Goal: Entertainment & Leisure: Consume media (video, audio)

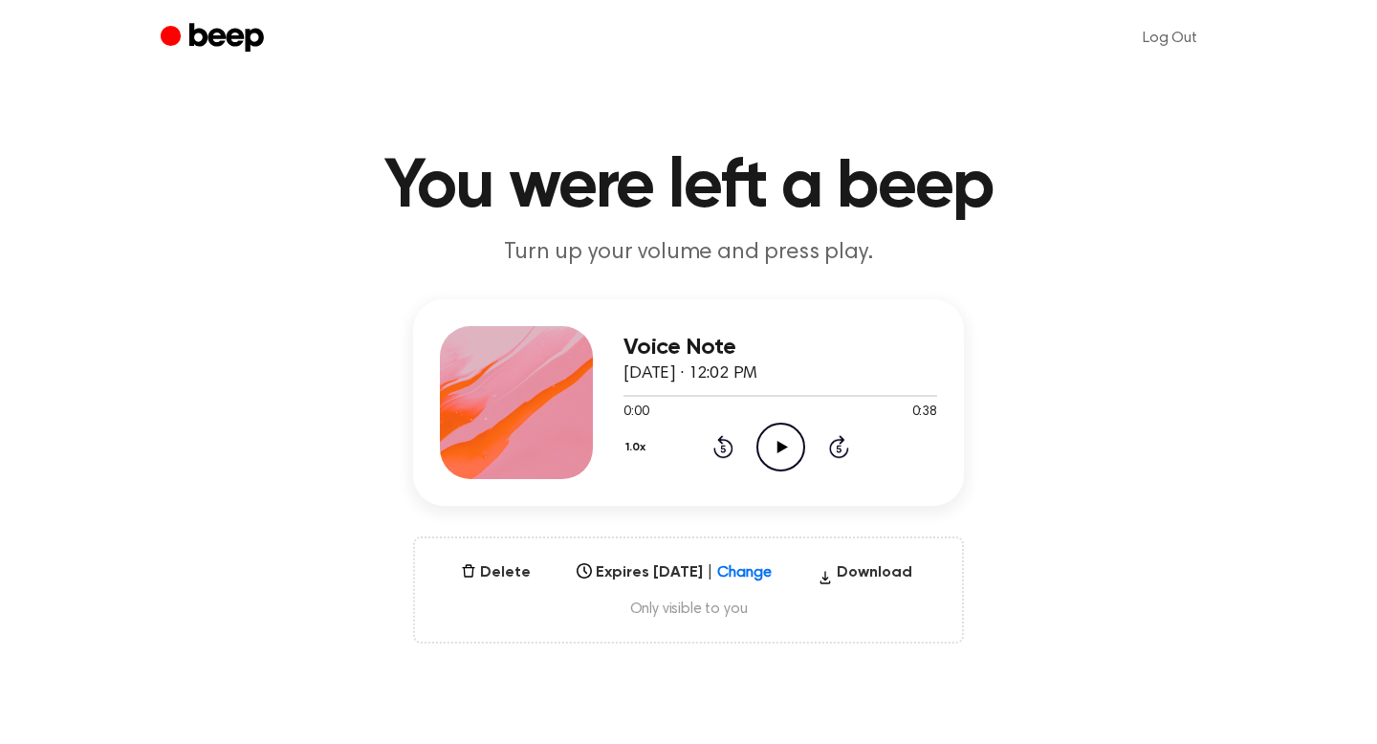
click at [801, 445] on icon "Play Audio" at bounding box center [780, 447] width 49 height 49
click at [780, 446] on icon "Pause Audio" at bounding box center [780, 447] width 49 height 49
click at [789, 446] on icon "Play Audio" at bounding box center [780, 447] width 49 height 49
click at [789, 446] on icon "Pause Audio" at bounding box center [780, 447] width 49 height 49
click at [548, 54] on ul "Log Out" at bounding box center [750, 38] width 932 height 46
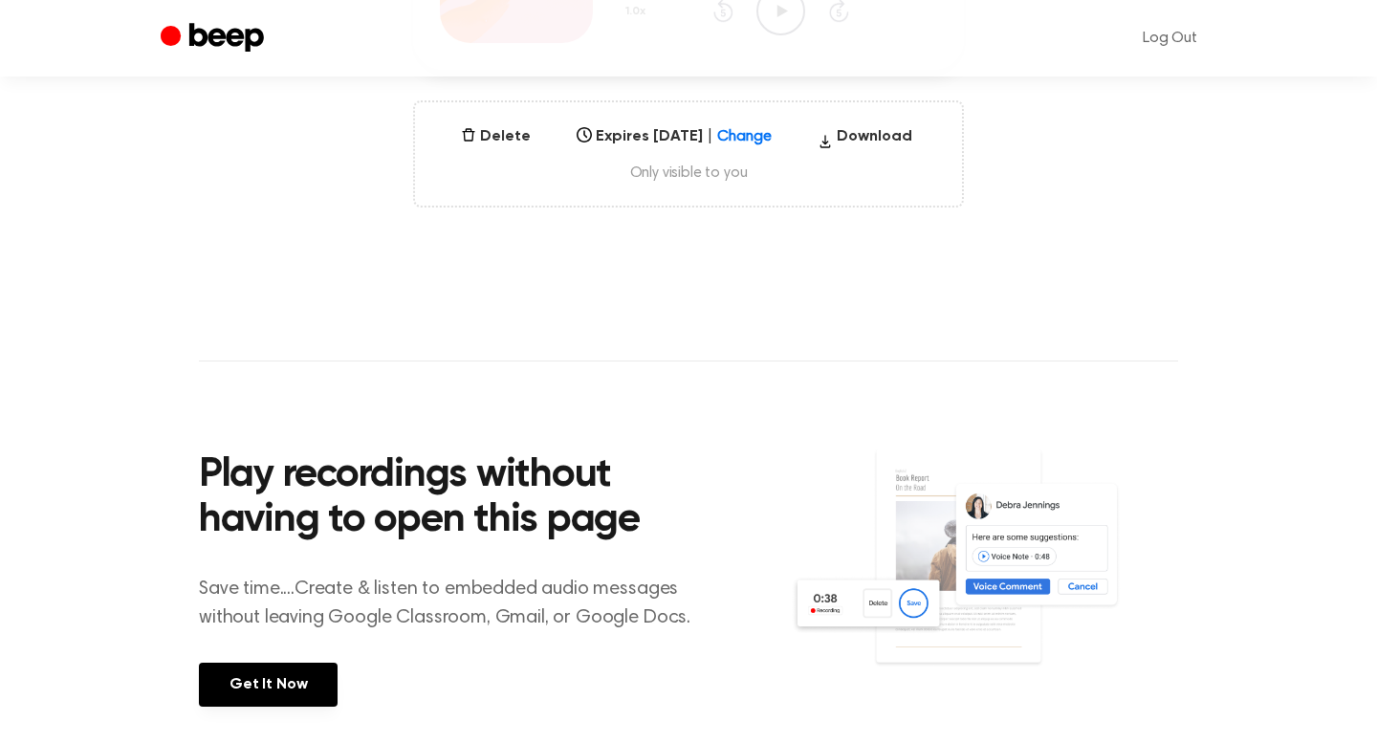
scroll to position [425, 0]
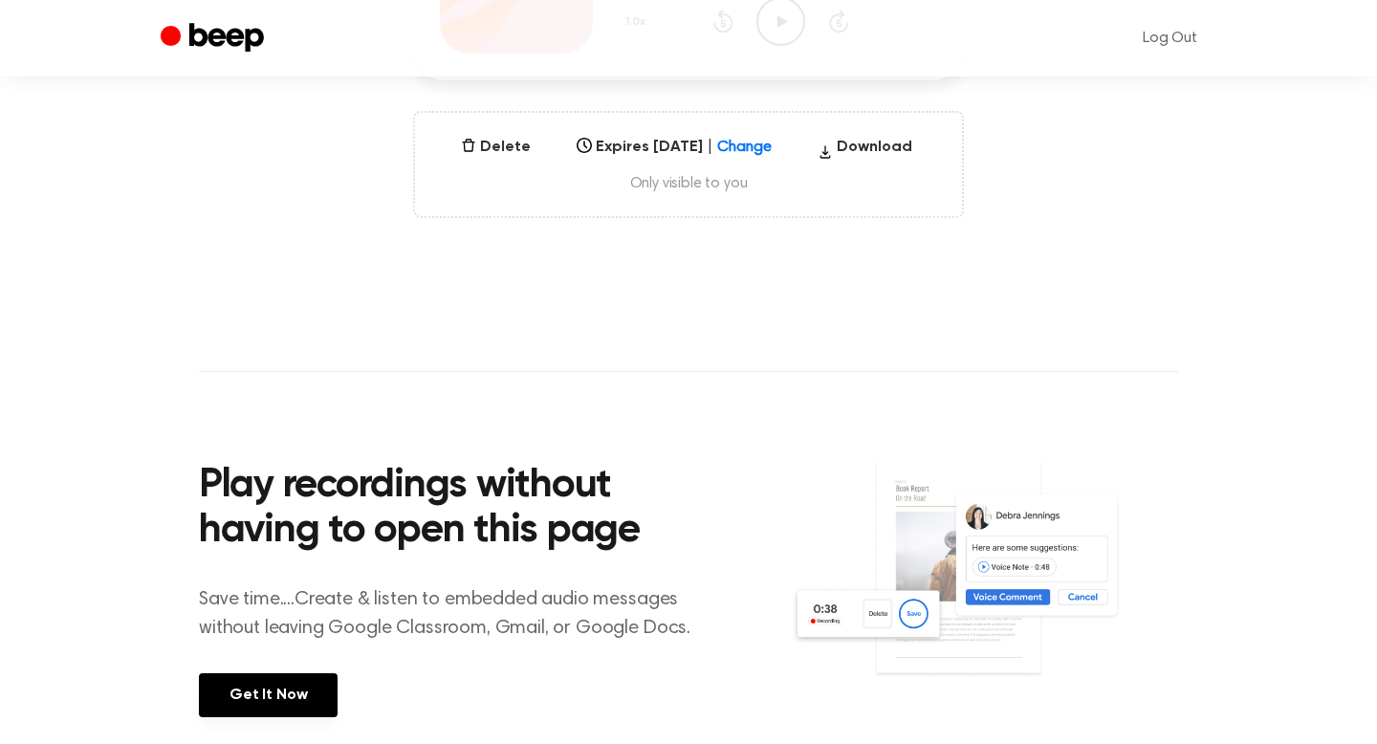
click at [668, 197] on div "Delete Expires Aug 30, 2026 | Change Select... Download Only visible to you" at bounding box center [688, 164] width 551 height 107
click at [672, 192] on span "Only visible to you" at bounding box center [688, 183] width 501 height 19
